Goal: Task Accomplishment & Management: Complete application form

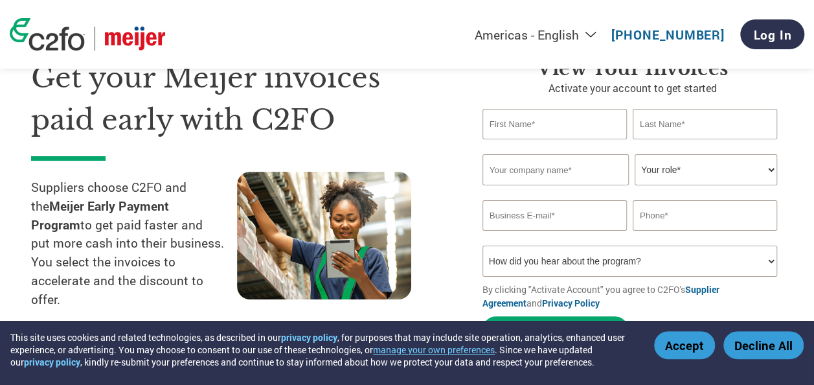
scroll to position [69, 0]
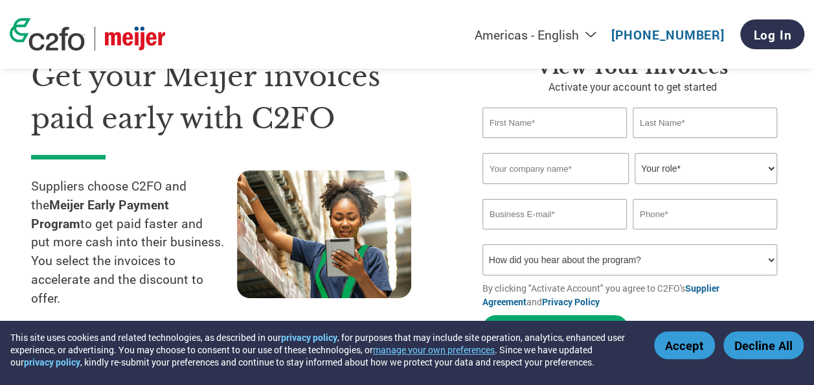
click at [558, 123] on input "text" at bounding box center [555, 123] width 144 height 30
type input "Sanjay"
type input "[PERSON_NAME]"
type input "Fortune Brands"
click at [689, 177] on select "Your role* CFO Controller Credit Manager Finance Director Treasurer CEO Preside…" at bounding box center [706, 168] width 143 height 31
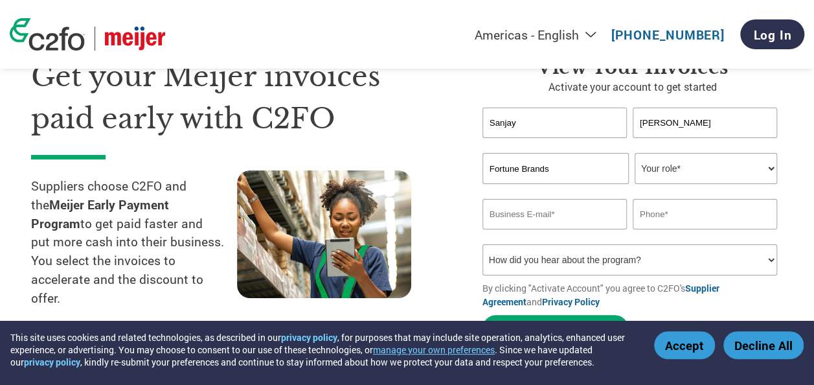
select select "ACCOUNTS_RECEIVABLE"
click at [635, 154] on select "Your role* CFO Controller Credit Manager Finance Director Treasurer CEO Preside…" at bounding box center [706, 168] width 143 height 31
click at [580, 215] on input "email" at bounding box center [555, 214] width 144 height 30
type input "[EMAIL_ADDRESS][PERSON_NAME][DOMAIN_NAME]"
click at [669, 219] on input "text" at bounding box center [705, 214] width 144 height 30
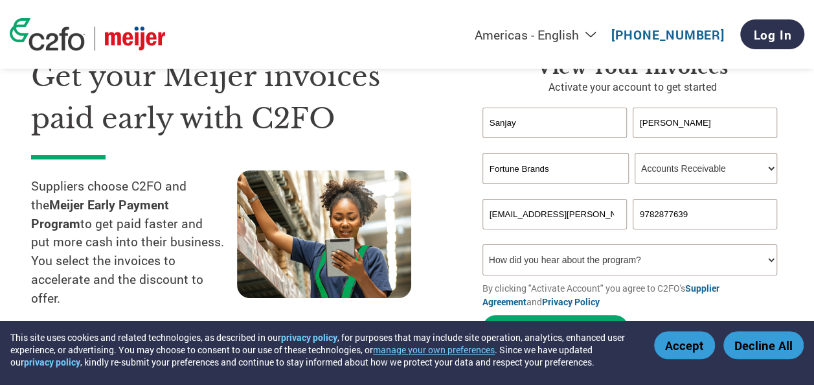
type input "9782877639"
click at [656, 269] on select "How did you hear about the program? Received a letter Email Social Media Online…" at bounding box center [630, 259] width 295 height 31
select select "Email"
click at [483, 246] on select "How did you hear about the program? Received a letter Email Social Media Online…" at bounding box center [630, 259] width 295 height 31
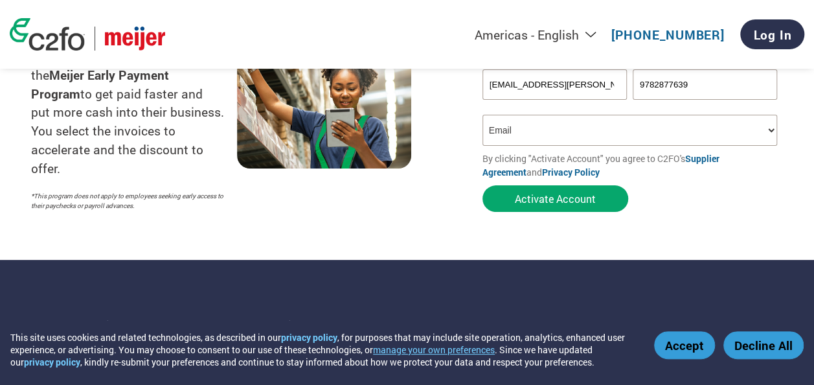
scroll to position [200, 0]
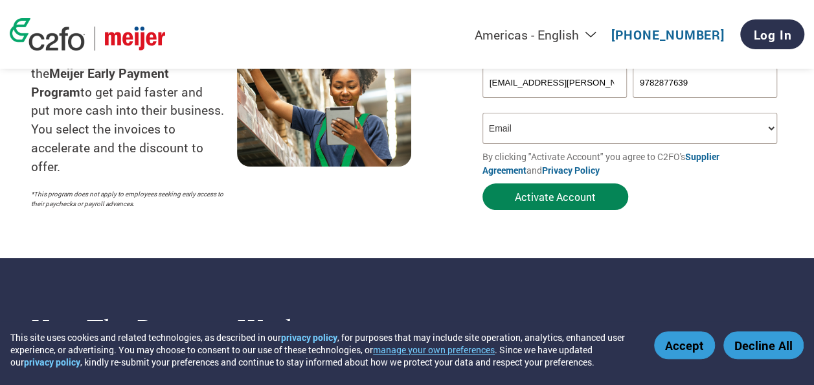
click at [569, 203] on button "Activate Account" at bounding box center [556, 196] width 146 height 27
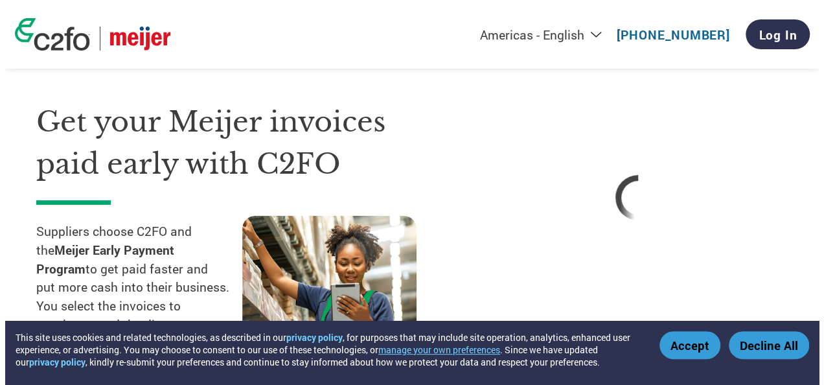
scroll to position [0, 0]
